Goal: Transaction & Acquisition: Purchase product/service

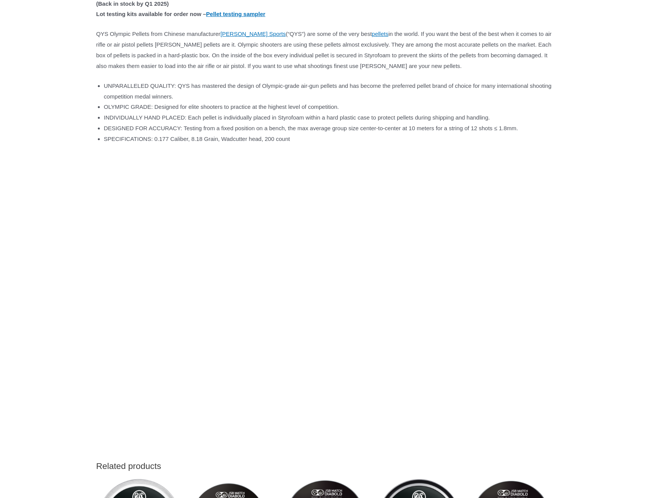
scroll to position [460, 0]
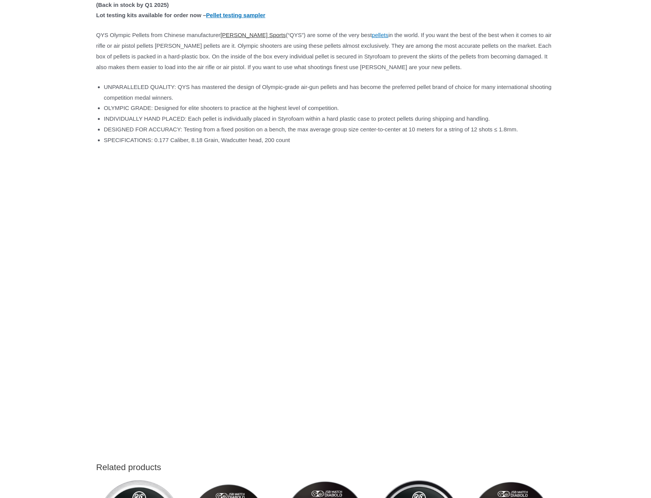
click at [270, 33] on link "[PERSON_NAME] Sports" at bounding box center [253, 35] width 65 height 6
click at [388, 34] on link "pellets" at bounding box center [380, 35] width 16 height 6
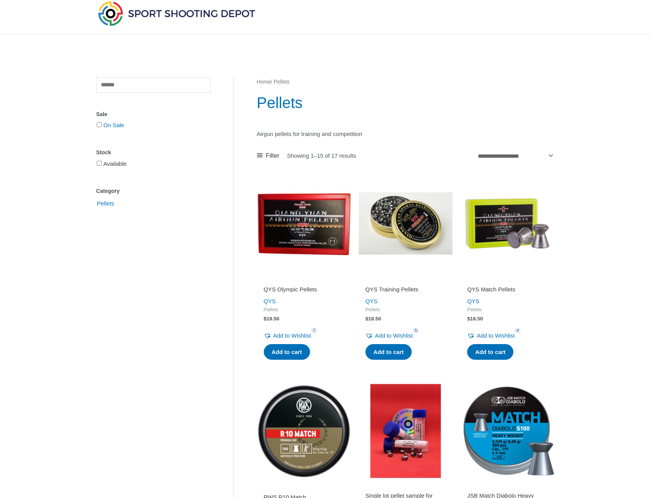
scroll to position [38, 0]
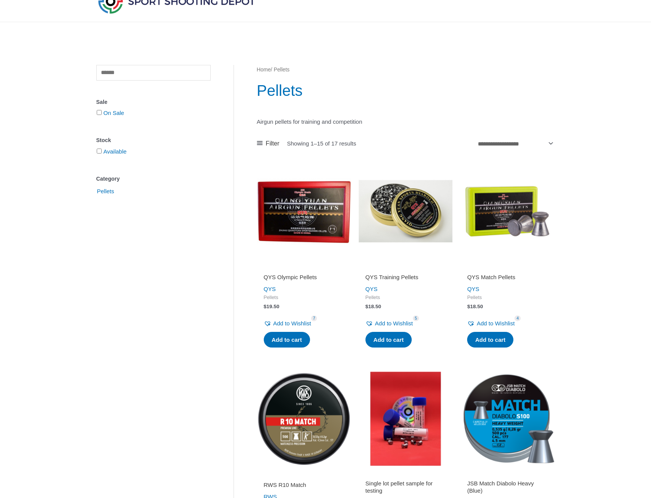
click at [266, 213] on img at bounding box center [304, 211] width 94 height 94
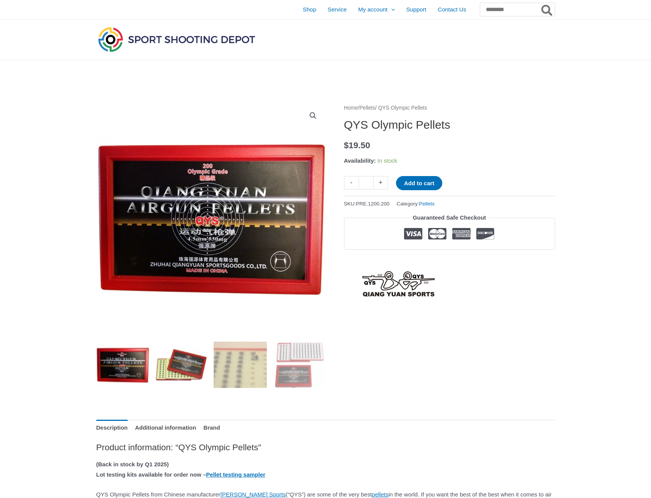
click at [176, 363] on img at bounding box center [181, 364] width 53 height 53
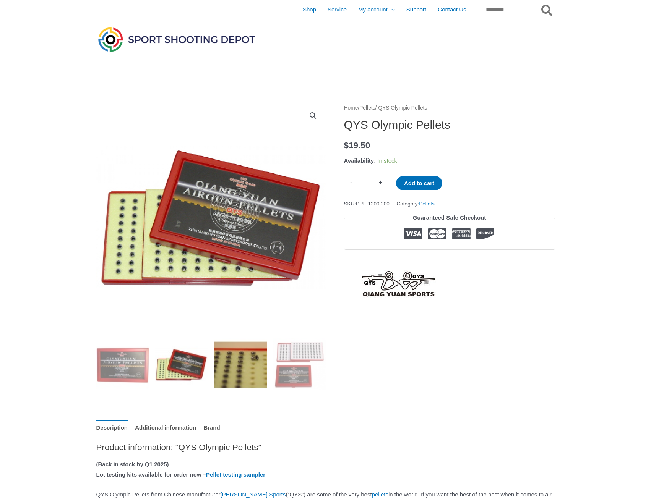
click at [223, 364] on img at bounding box center [240, 364] width 53 height 53
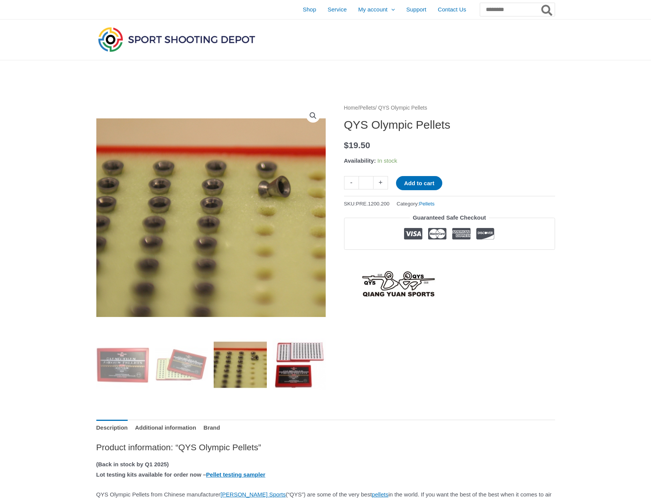
click at [284, 363] on img at bounding box center [299, 364] width 53 height 53
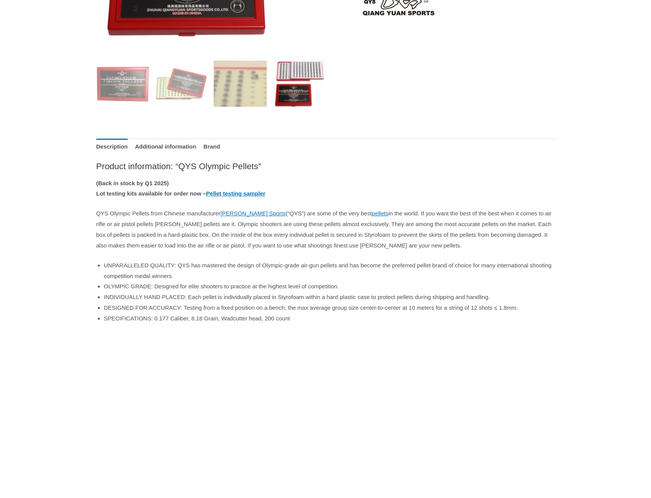
scroll to position [344, 0]
